Goal: Task Accomplishment & Management: Manage account settings

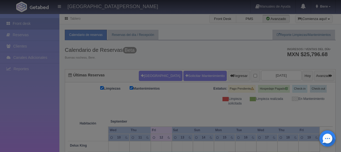
checkbox input "false"
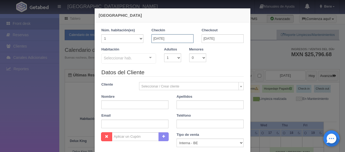
click at [182, 40] on input "06-12-2025" at bounding box center [173, 38] width 42 height 9
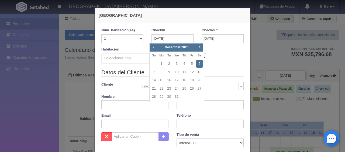
click at [226, 57] on div "Habitación Seleccionar hab. SUITE SUITE - Sin asignar SUITE 301 Habitación Pers…" at bounding box center [172, 57] width 151 height 21
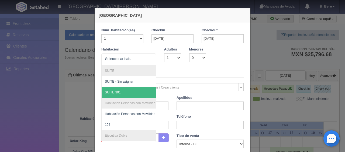
click at [188, 70] on legend "Datos del Cliente" at bounding box center [172, 73] width 142 height 8
click at [140, 62] on div at bounding box center [128, 59] width 55 height 12
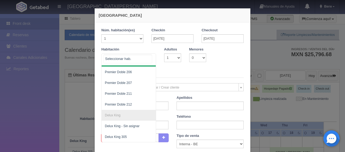
scroll to position [214, 0]
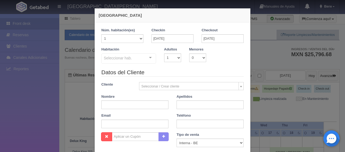
click at [139, 66] on div "Habitación Seleccionar hab. SUITE SUITE - Sin asignar SUITE 301 Habitación Pers…" at bounding box center [172, 57] width 151 height 21
click at [141, 62] on div "Seleccionar hab." at bounding box center [128, 58] width 55 height 10
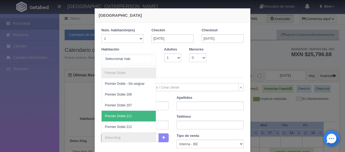
scroll to position [79, 0]
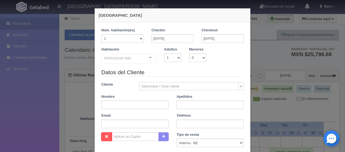
click at [151, 57] on div at bounding box center [150, 58] width 11 height 8
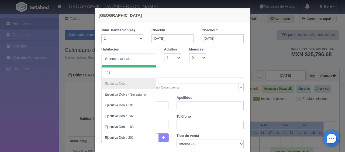
scroll to position [0, 0]
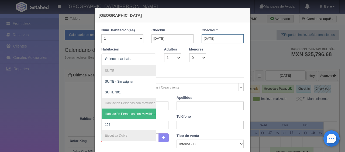
click at [220, 37] on input "08-12-2025" at bounding box center [223, 38] width 42 height 9
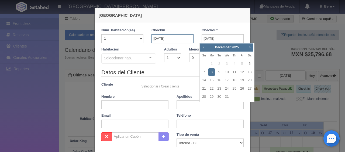
click at [164, 37] on input "06-12-2025" at bounding box center [173, 38] width 42 height 9
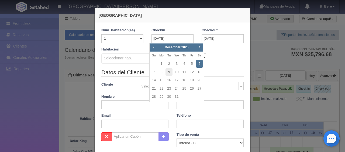
click at [169, 71] on link "9" at bounding box center [169, 72] width 7 height 8
type input "09-12-2025"
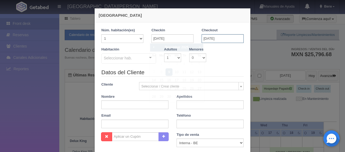
click at [214, 35] on input "09-12-2025" at bounding box center [223, 38] width 42 height 9
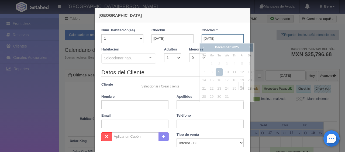
checkbox input "false"
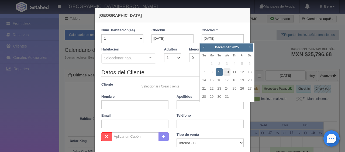
click at [229, 73] on link "10" at bounding box center [227, 72] width 7 height 8
type input "10-12-2025"
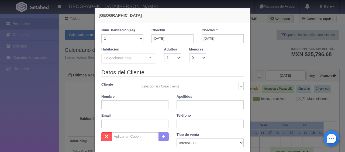
click at [150, 61] on div at bounding box center [150, 58] width 11 height 8
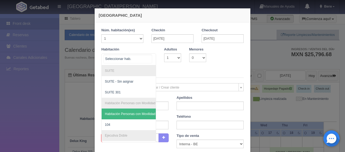
checkbox input "false"
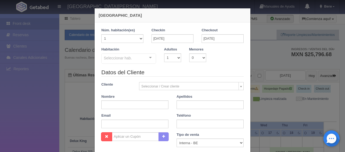
click at [212, 71] on legend "Datos del Cliente" at bounding box center [172, 72] width 142 height 8
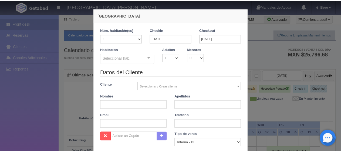
scroll to position [95, 0]
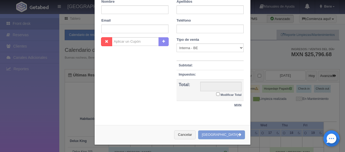
click at [261, 110] on div "Nueva Reserva 1 Núm. habitación(es) 1 2 3 4 5 6 7 8 9 10 11 12 13 14 15 16 17 1…" at bounding box center [172, 76] width 345 height 152
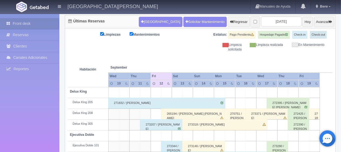
scroll to position [135, 0]
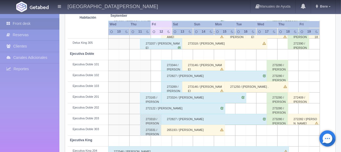
click at [213, 43] on div "273318 / Fernando Jimenez Tovar" at bounding box center [224, 43] width 85 height 11
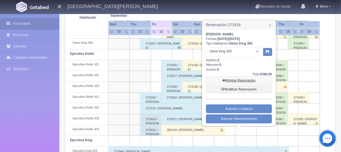
click at [232, 80] on link "Mostrar Reservación" at bounding box center [239, 81] width 66 height 8
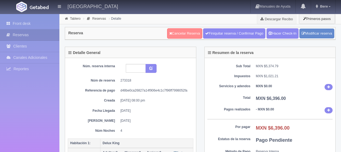
drag, startPoint x: 0, startPoint y: 0, endPoint x: 182, endPoint y: 30, distance: 184.8
click at [182, 30] on link "Cancelar Reserva" at bounding box center [184, 33] width 35 height 10
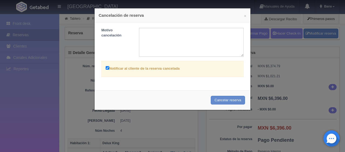
click at [158, 69] on label "Notificar al cliente de la reserva cancelada" at bounding box center [143, 68] width 74 height 6
click at [109, 69] on input "Notificar al cliente de la reserva cancelada" at bounding box center [108, 68] width 4 height 4
checkbox input "false"
click at [174, 40] on textarea at bounding box center [191, 42] width 105 height 29
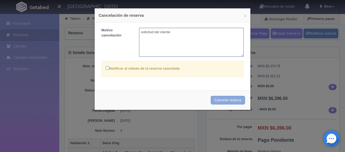
type textarea "solicitud del cliente"
click at [222, 96] on button "Cancelar reserva" at bounding box center [228, 100] width 34 height 9
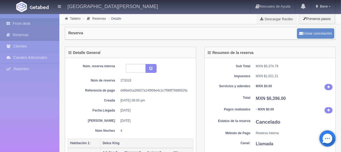
click at [28, 23] on link "Front desk" at bounding box center [29, 23] width 59 height 11
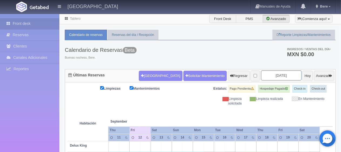
click at [281, 76] on input "[DATE]" at bounding box center [281, 75] width 40 height 10
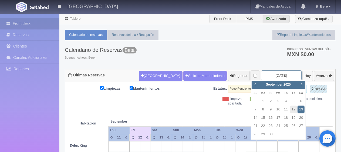
scroll to position [108, 0]
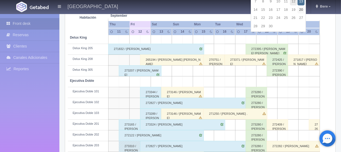
drag, startPoint x: 301, startPoint y: 7, endPoint x: 281, endPoint y: 28, distance: 28.6
click at [302, 7] on link "20" at bounding box center [300, 10] width 7 height 8
type input "2025-09-20"
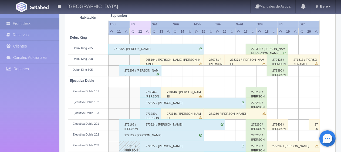
scroll to position [0, 0]
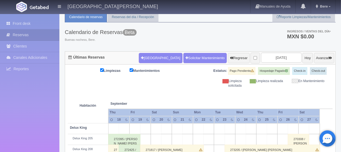
scroll to position [99, 0]
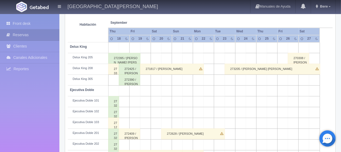
click at [111, 69] on div "273371 / [PERSON_NAME]" at bounding box center [113, 69] width 11 height 11
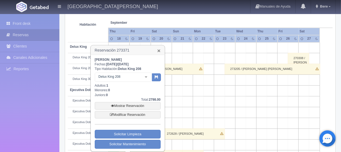
click at [159, 50] on link "×" at bounding box center [158, 51] width 3 height 6
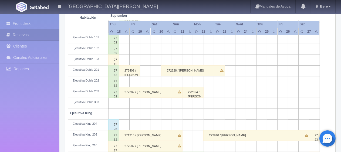
scroll to position [270, 0]
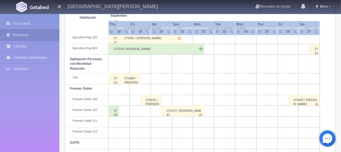
click at [188, 111] on div "273372 / [PERSON_NAME]" at bounding box center [182, 111] width 43 height 11
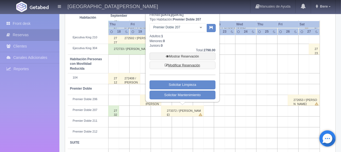
click at [201, 64] on link "Modificar Reservación" at bounding box center [182, 66] width 66 height 8
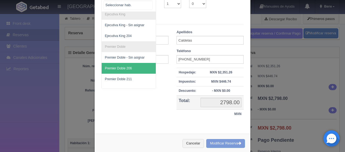
scroll to position [197, 0]
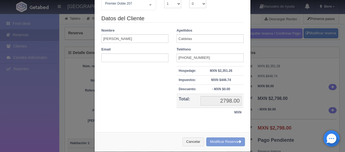
click at [145, 110] on div "Datos del Cliente Nombre [PERSON_NAME] Apellidos Caldelas Email Teléfono [PHONE…" at bounding box center [172, 68] width 151 height 108
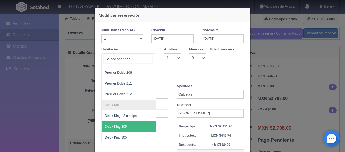
click at [131, 121] on span "Delux King 205" at bounding box center [147, 126] width 91 height 11
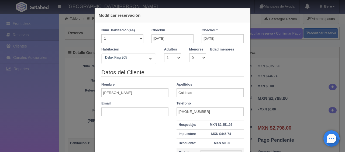
checkbox input "false"
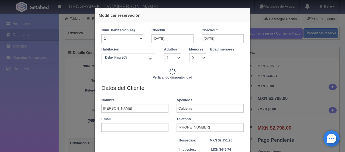
type input "2598.00"
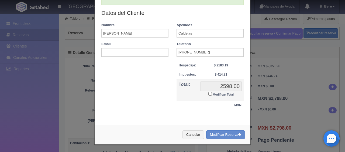
click at [217, 92] on label "Modificar Total" at bounding box center [221, 94] width 25 height 6
click at [212, 92] on input "Modificar Total" at bounding box center [211, 94] width 4 height 4
checkbox input "true"
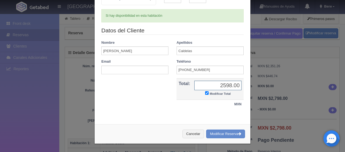
scroll to position [58, 0]
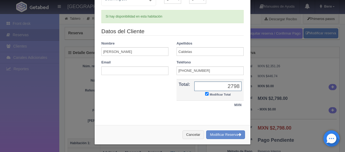
type input "2798"
click at [127, 118] on div "Núm. habitación(es) 1 2 3 4 5 6 7 8 9 10 11 12 13 14 15 16 17 18 19 20 Checkin …" at bounding box center [173, 42] width 156 height 157
drag, startPoint x: 218, startPoint y: 131, endPoint x: 192, endPoint y: 18, distance: 115.5
click at [218, 131] on button "Modificar Reserva" at bounding box center [225, 134] width 39 height 9
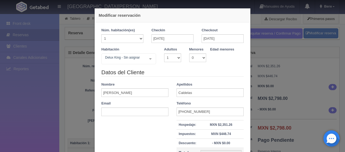
click at [41, 24] on div "Modificar reservación Núm. habitación(es) 1 2 3 4 5 6 7 8 9 10 11 12 13 14 15 1…" at bounding box center [172, 76] width 345 height 152
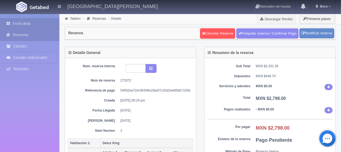
click at [42, 24] on link "Front desk" at bounding box center [29, 23] width 59 height 11
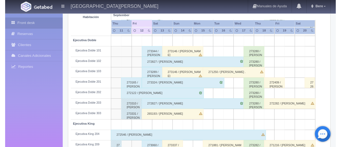
scroll to position [108, 0]
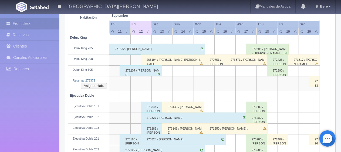
click at [316, 80] on div "273372 / [PERSON_NAME]" at bounding box center [314, 81] width 11 height 11
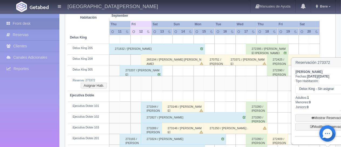
scroll to position [108, 2]
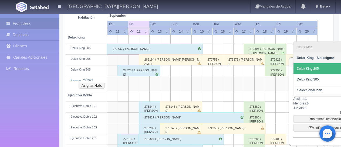
click at [319, 71] on span "Delux King 205" at bounding box center [323, 68] width 61 height 11
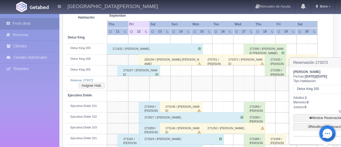
scroll to position [108, 23]
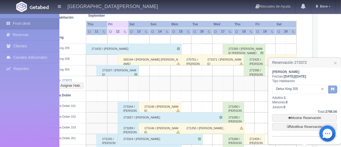
click at [332, 90] on icon "button" at bounding box center [333, 89] width 4 height 4
